Goal: Transaction & Acquisition: Purchase product/service

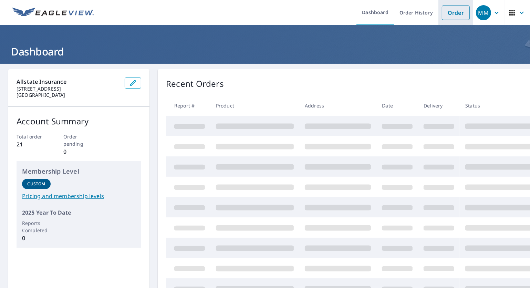
click at [447, 14] on link "Order" at bounding box center [456, 13] width 28 height 14
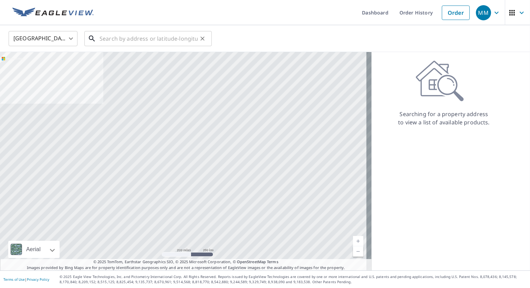
click at [177, 40] on input "text" at bounding box center [149, 38] width 98 height 19
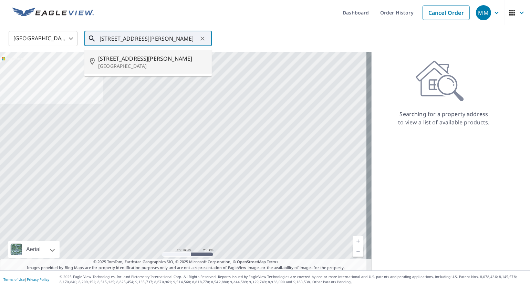
click at [131, 60] on span "[STREET_ADDRESS][PERSON_NAME]" at bounding box center [152, 58] width 108 height 8
type input "[STREET_ADDRESS][PERSON_NAME]"
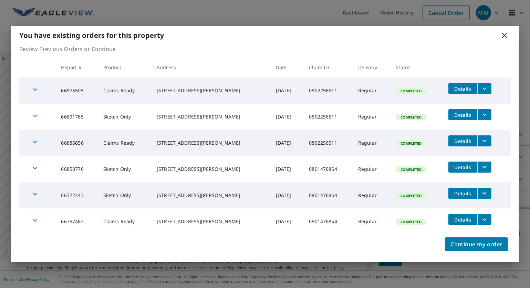
click at [484, 113] on icon "filesDropdownBtn-66891765" at bounding box center [485, 115] width 8 height 8
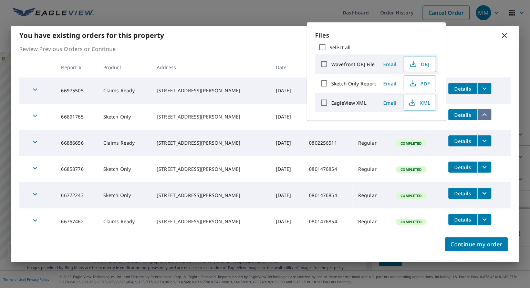
click at [484, 113] on icon "filesDropdownBtn-66891765" at bounding box center [485, 115] width 8 height 8
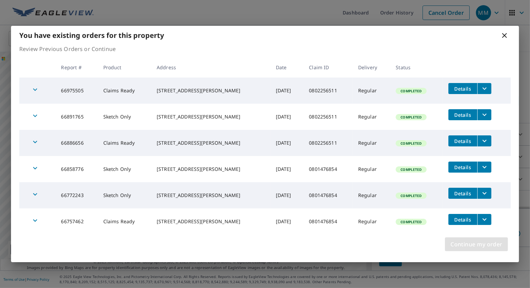
click at [491, 245] on span "Continue my order" at bounding box center [477, 245] width 52 height 10
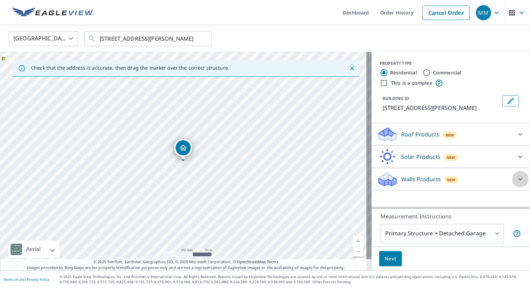
click at [519, 178] on icon at bounding box center [521, 179] width 4 height 2
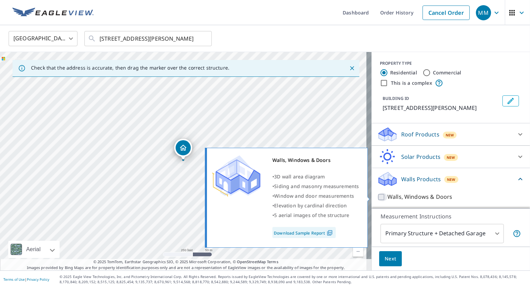
click at [377, 196] on input "Walls, Windows & Doors" at bounding box center [382, 197] width 10 height 8
checkbox input "true"
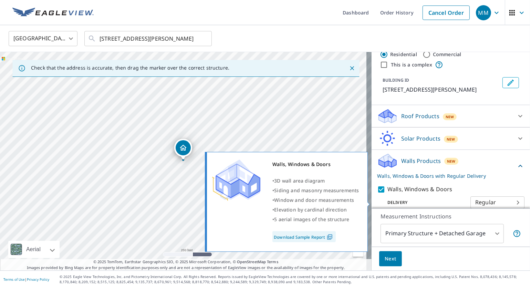
scroll to position [27, 0]
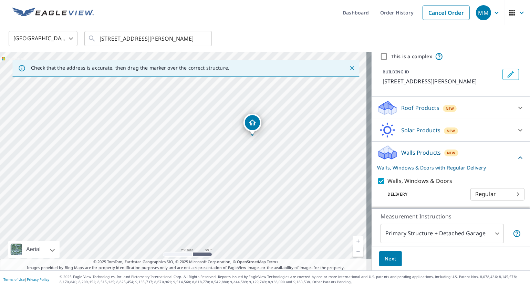
click at [389, 261] on span "Next" at bounding box center [391, 259] width 12 height 9
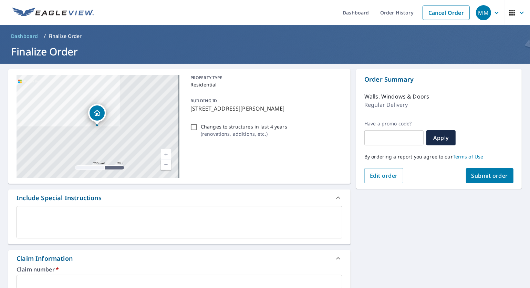
scroll to position [69, 0]
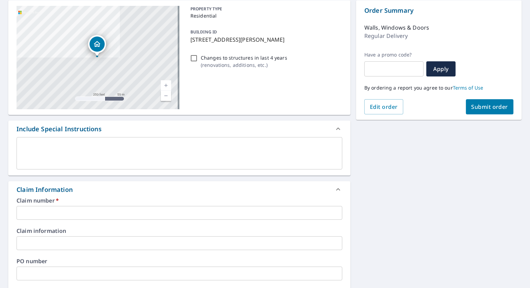
click at [59, 212] on input "text" at bounding box center [180, 213] width 326 height 14
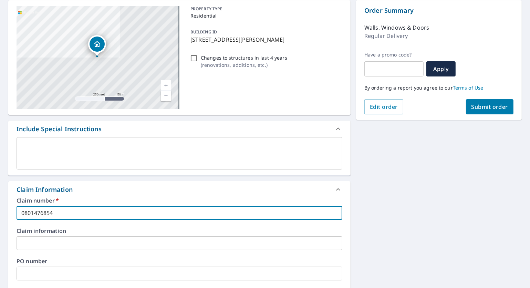
type input "0801476854"
click at [487, 107] on span "Submit order" at bounding box center [490, 107] width 37 height 8
